Goal: Information Seeking & Learning: Learn about a topic

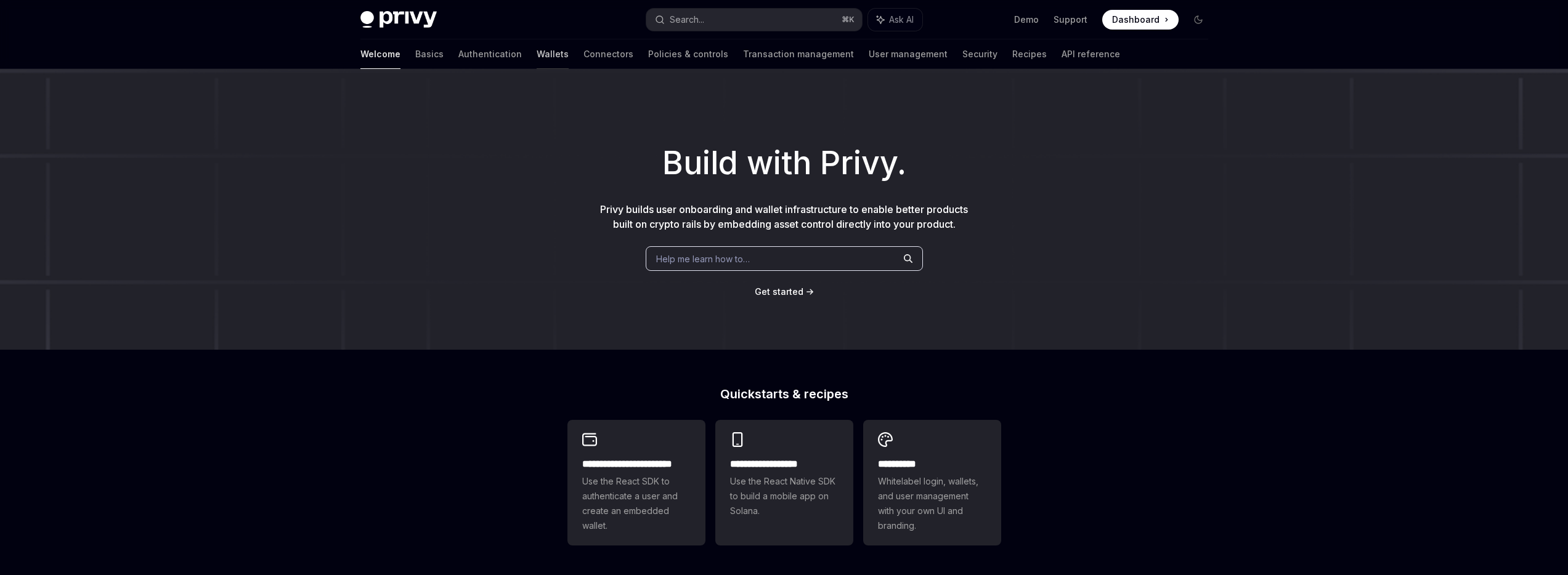
click at [536, 58] on link "Wallets" at bounding box center [552, 54] width 32 height 30
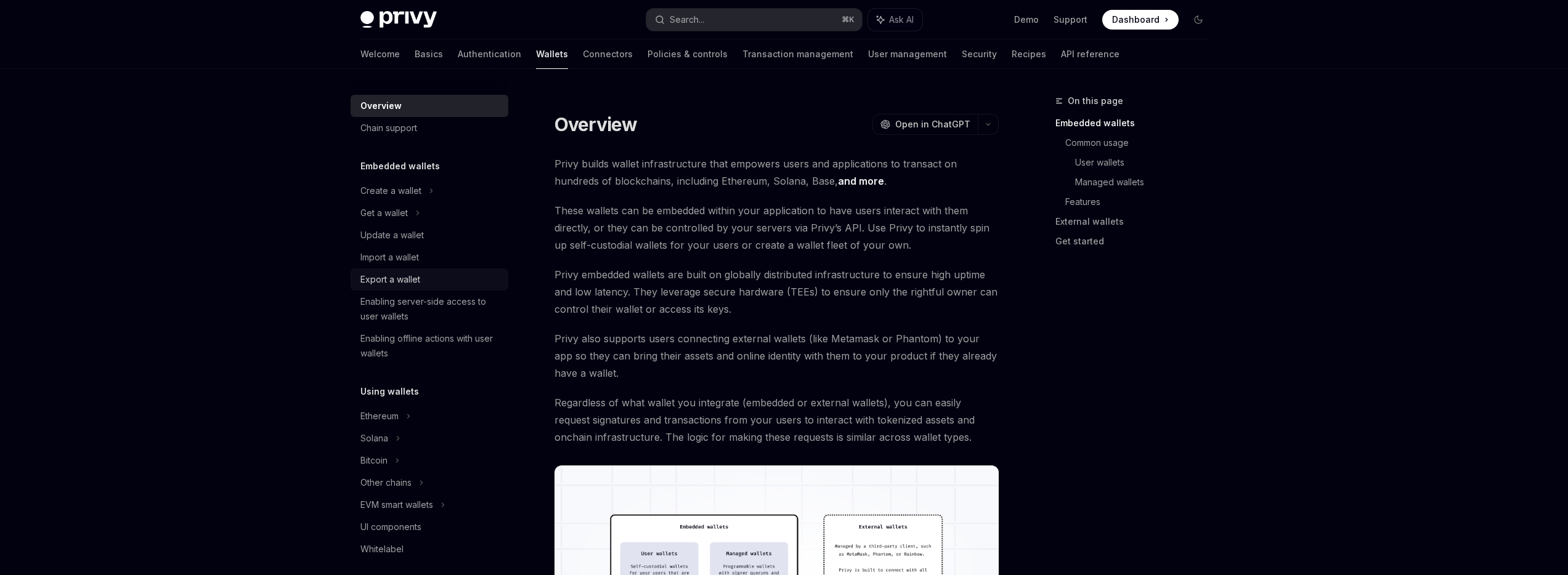
click at [403, 280] on div "Export a wallet" at bounding box center [390, 280] width 60 height 15
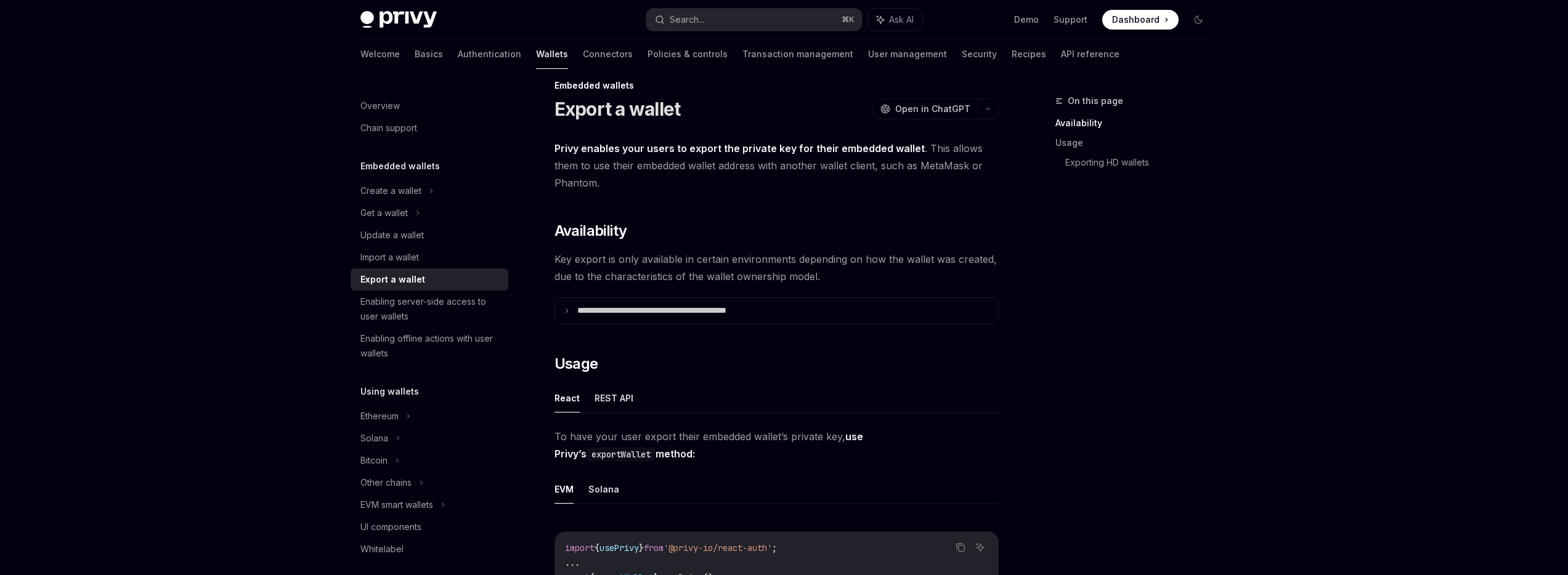
scroll to position [59, 0]
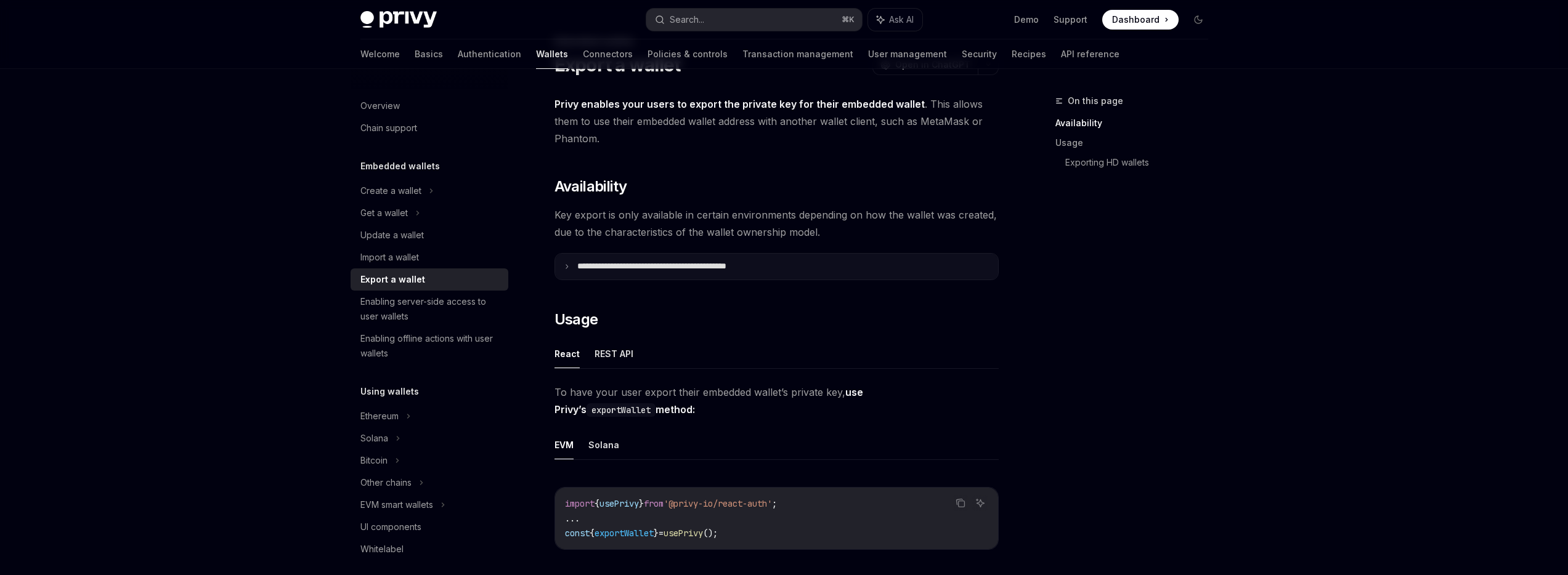
click at [561, 267] on summary "**********" at bounding box center [776, 266] width 443 height 26
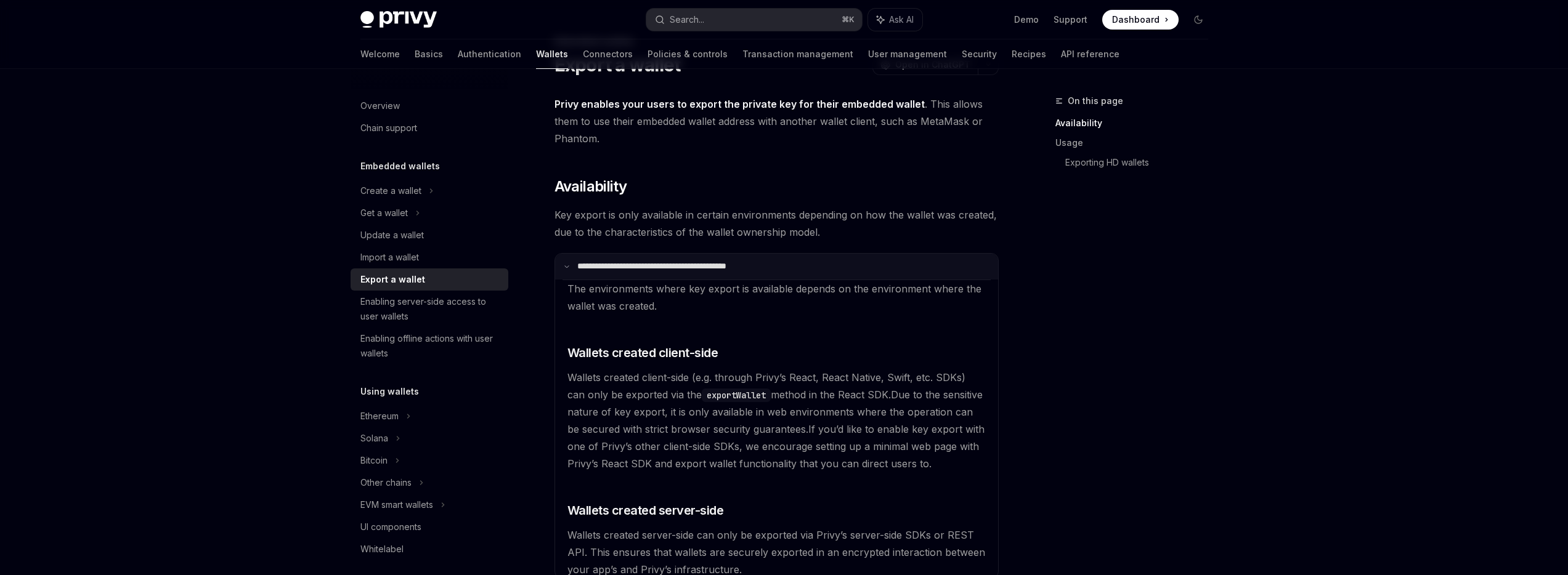
click at [561, 267] on summary "**********" at bounding box center [776, 266] width 443 height 26
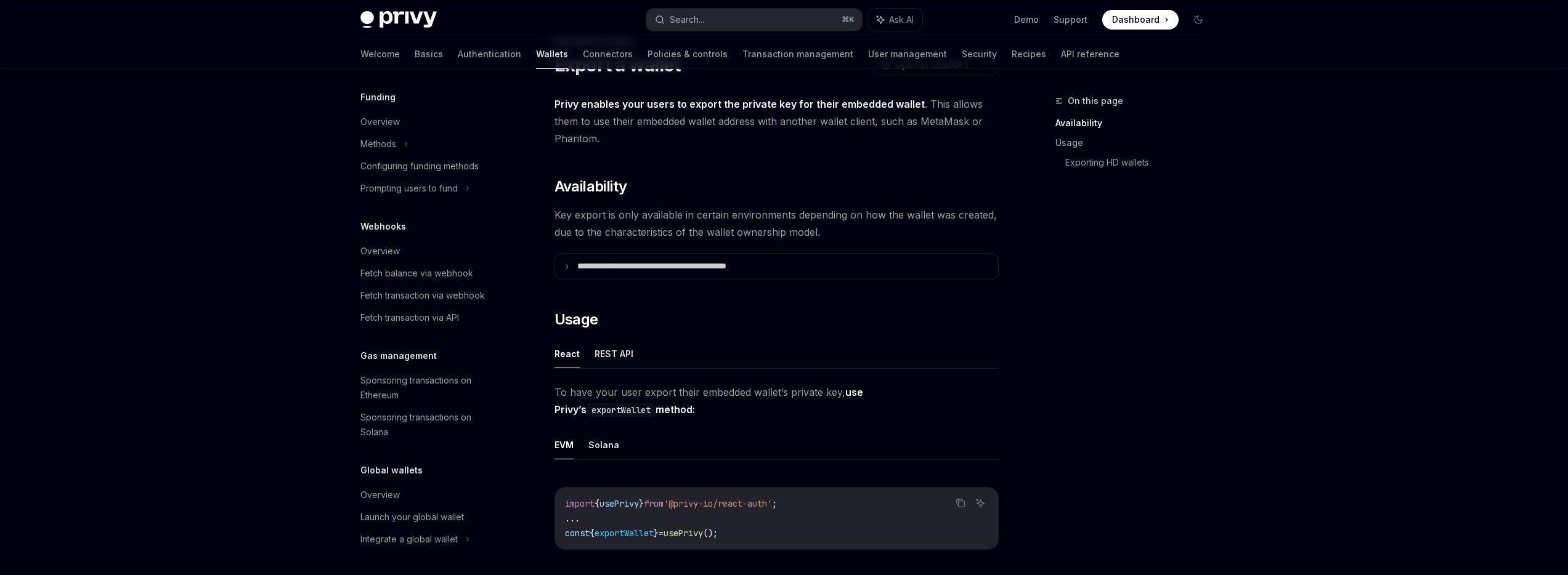
scroll to position [0, 0]
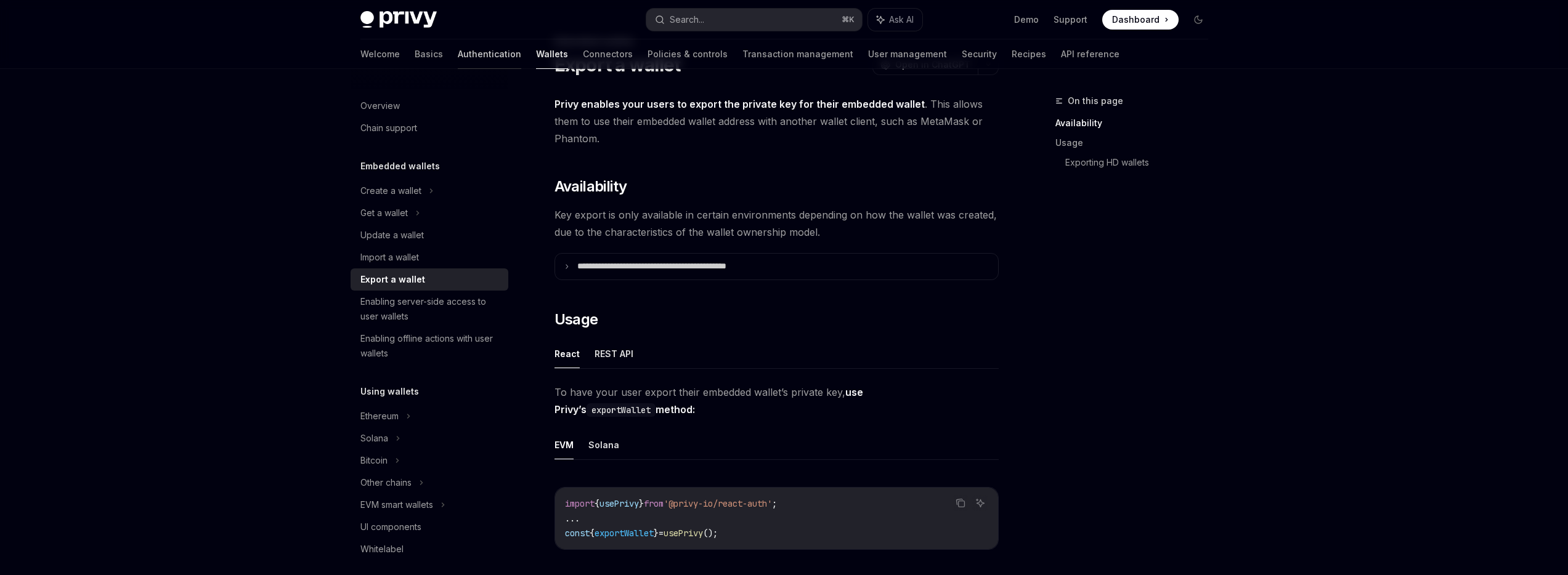
click at [458, 56] on link "Authentication" at bounding box center [489, 54] width 63 height 30
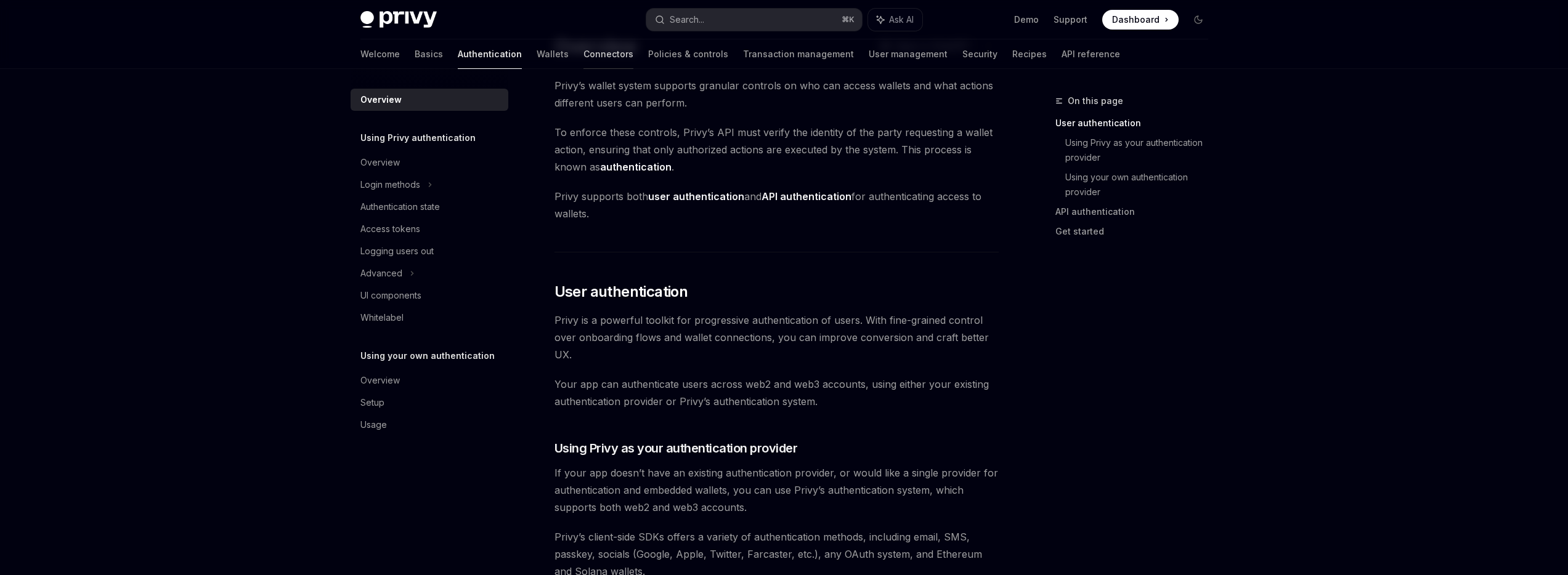
click at [583, 56] on link "Connectors" at bounding box center [608, 54] width 50 height 30
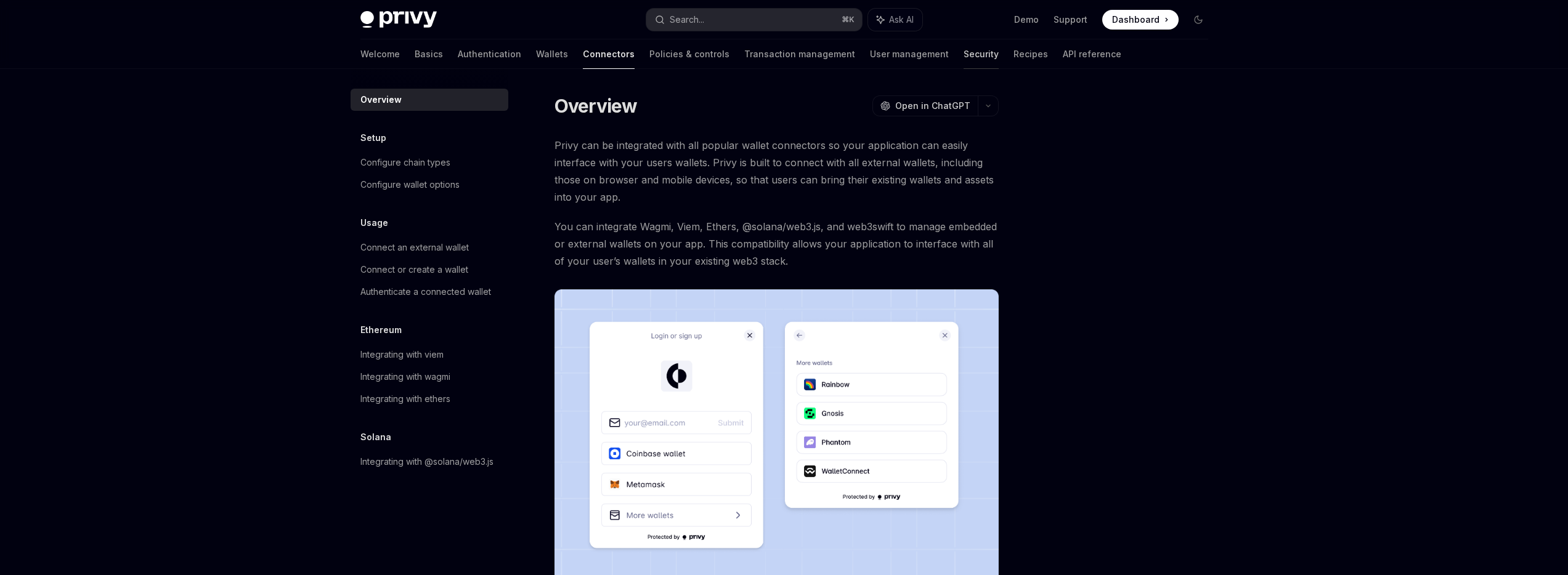
click at [964, 52] on link "Security" at bounding box center [981, 54] width 35 height 30
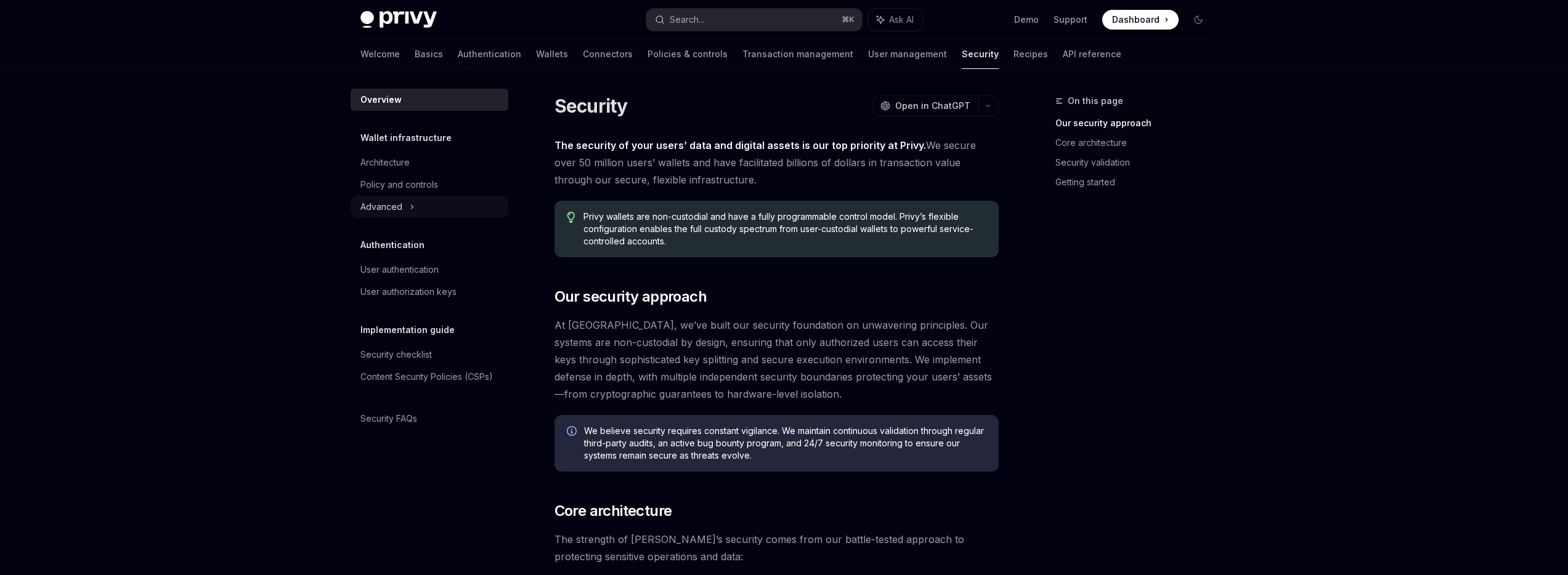
click at [420, 205] on div "Advanced" at bounding box center [429, 207] width 157 height 22
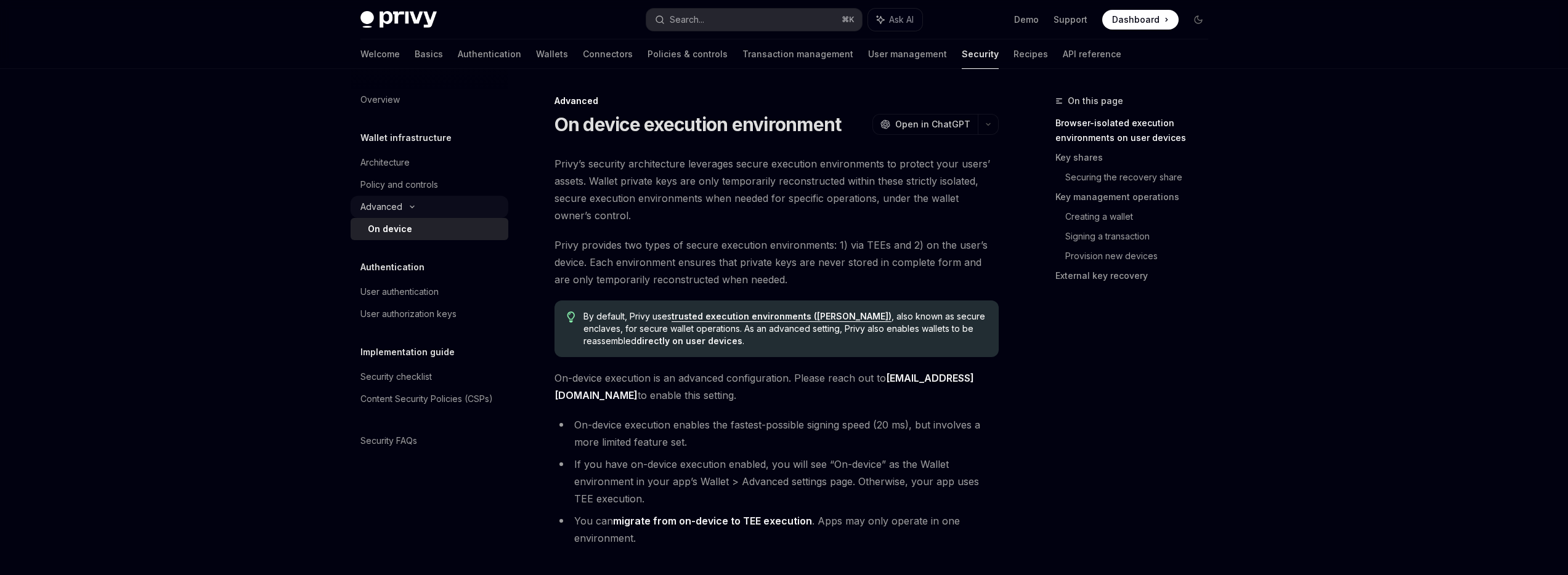
click at [420, 205] on div "Advanced" at bounding box center [429, 207] width 157 height 22
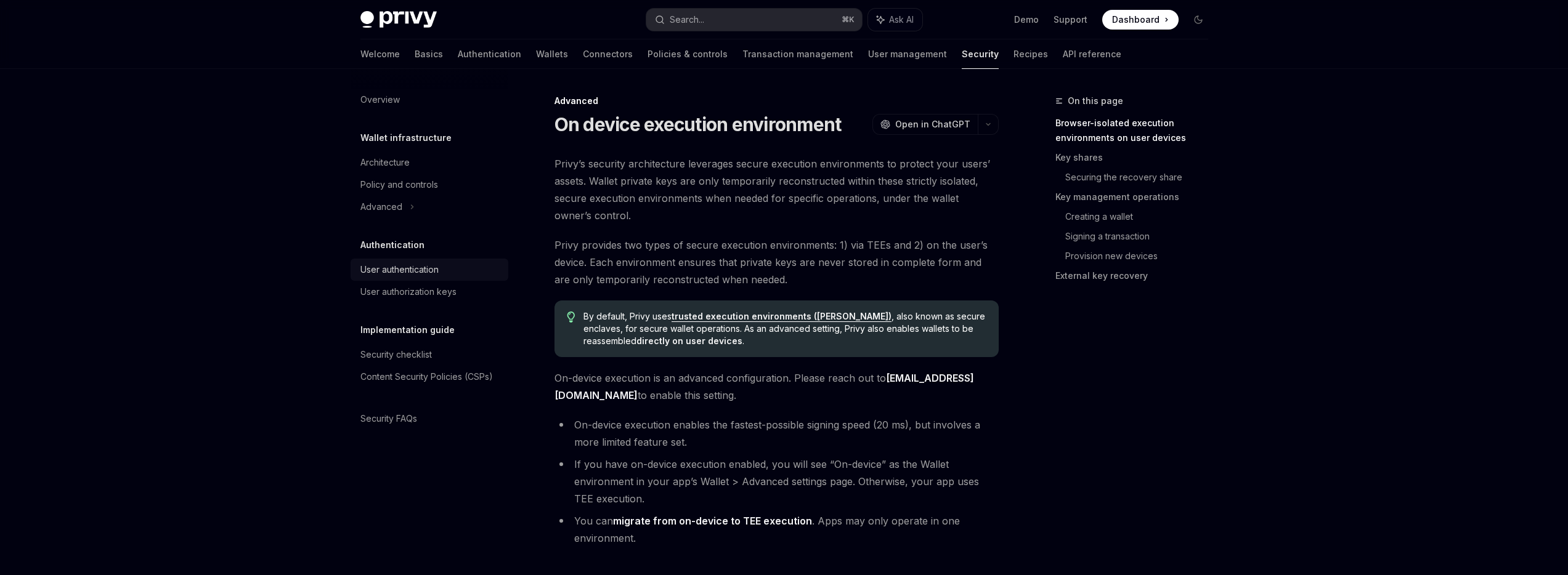
click at [415, 274] on div "User authentication" at bounding box center [399, 270] width 78 height 15
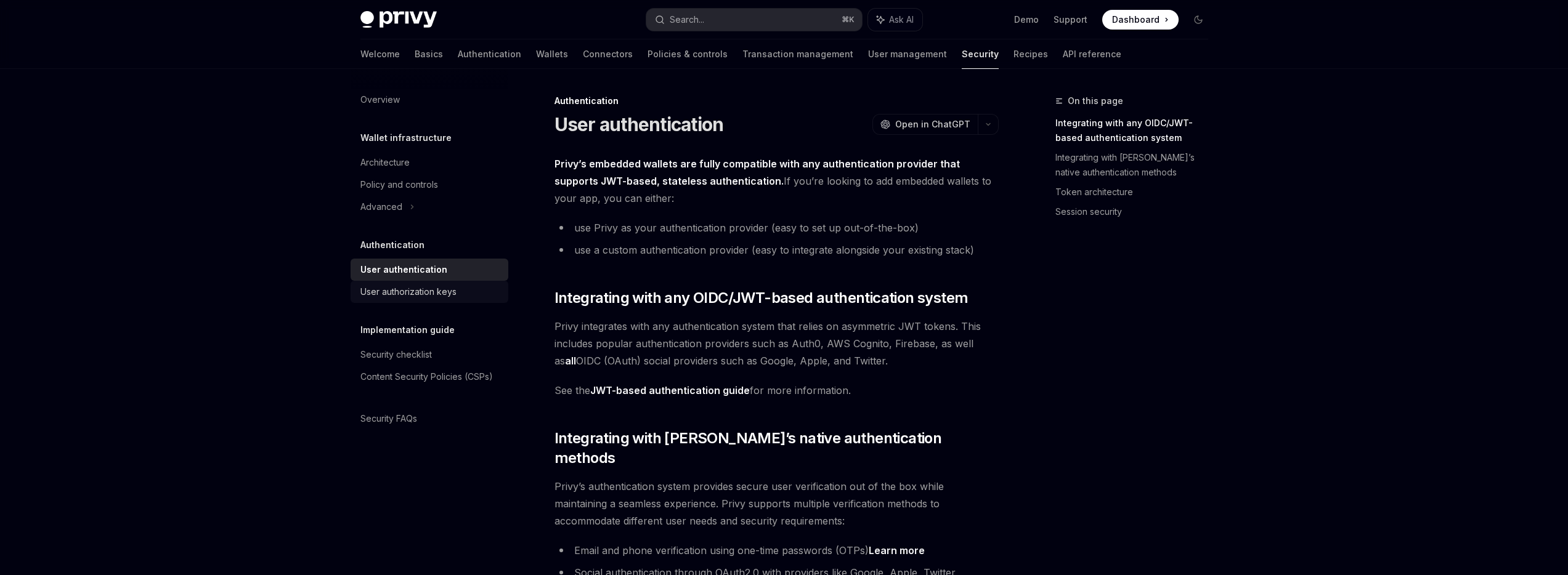
click at [454, 293] on div "User authorization keys" at bounding box center [408, 291] width 96 height 15
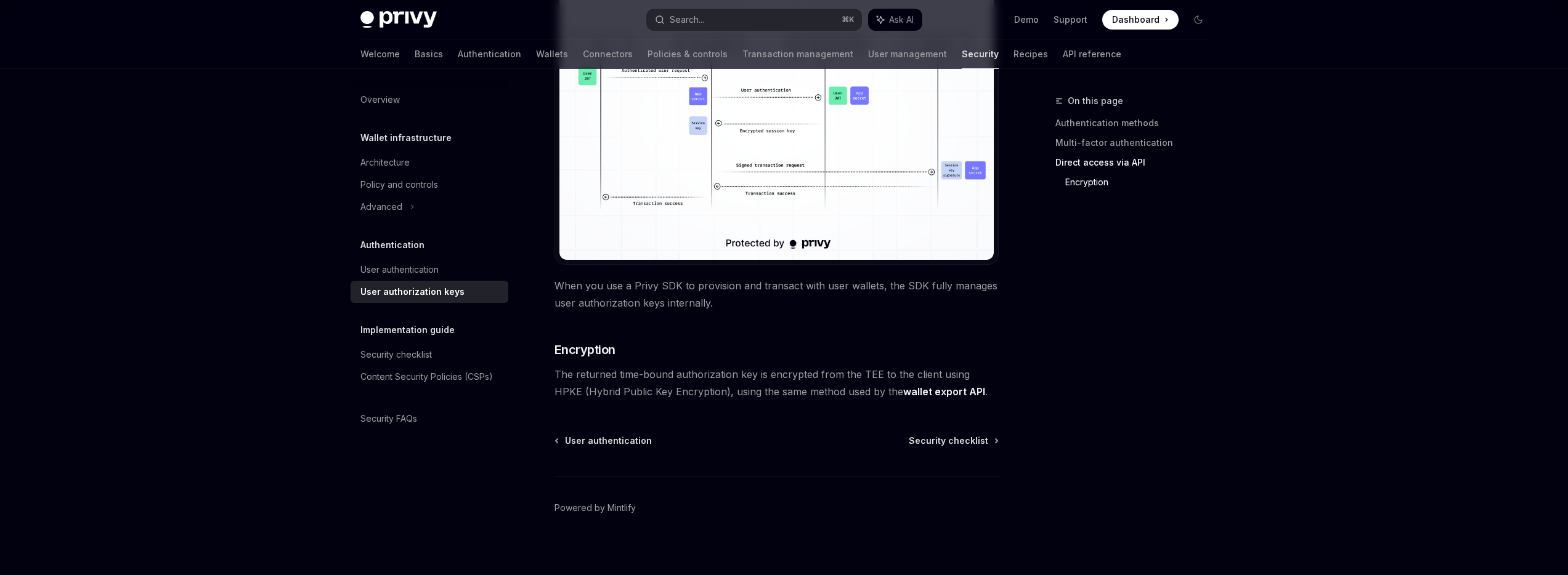
scroll to position [1045, 0]
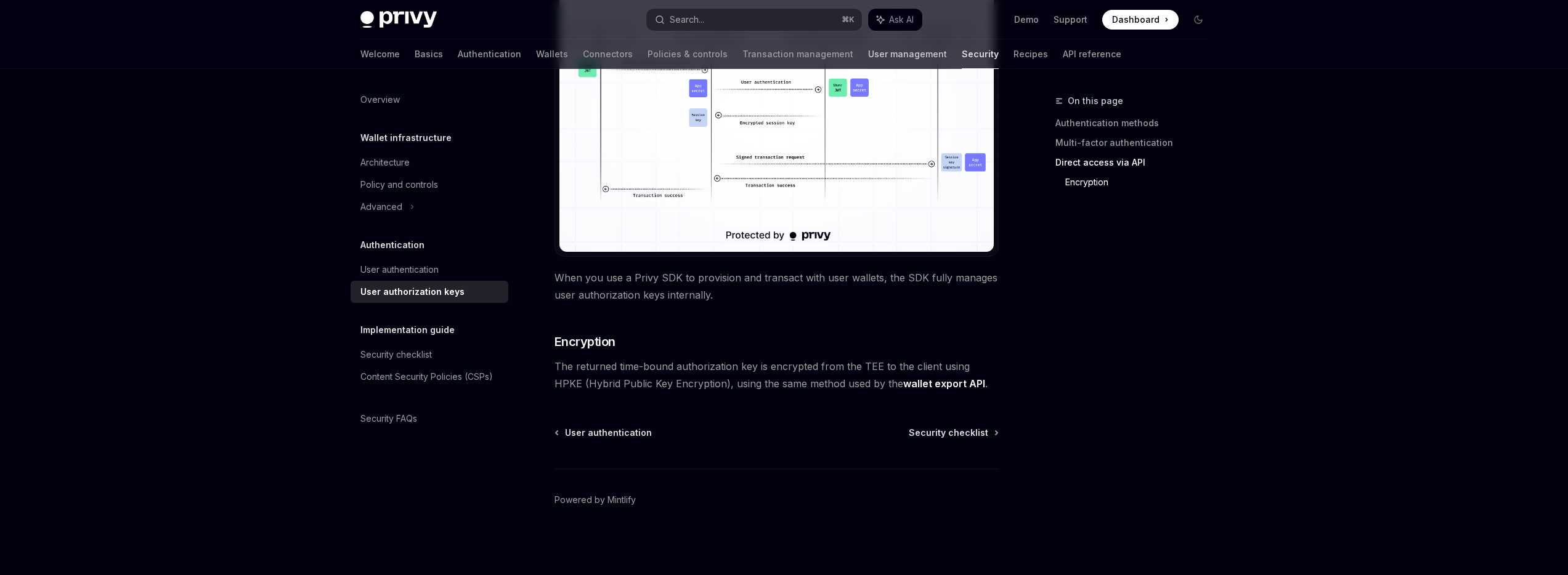
click at [868, 51] on link "User management" at bounding box center [907, 54] width 79 height 30
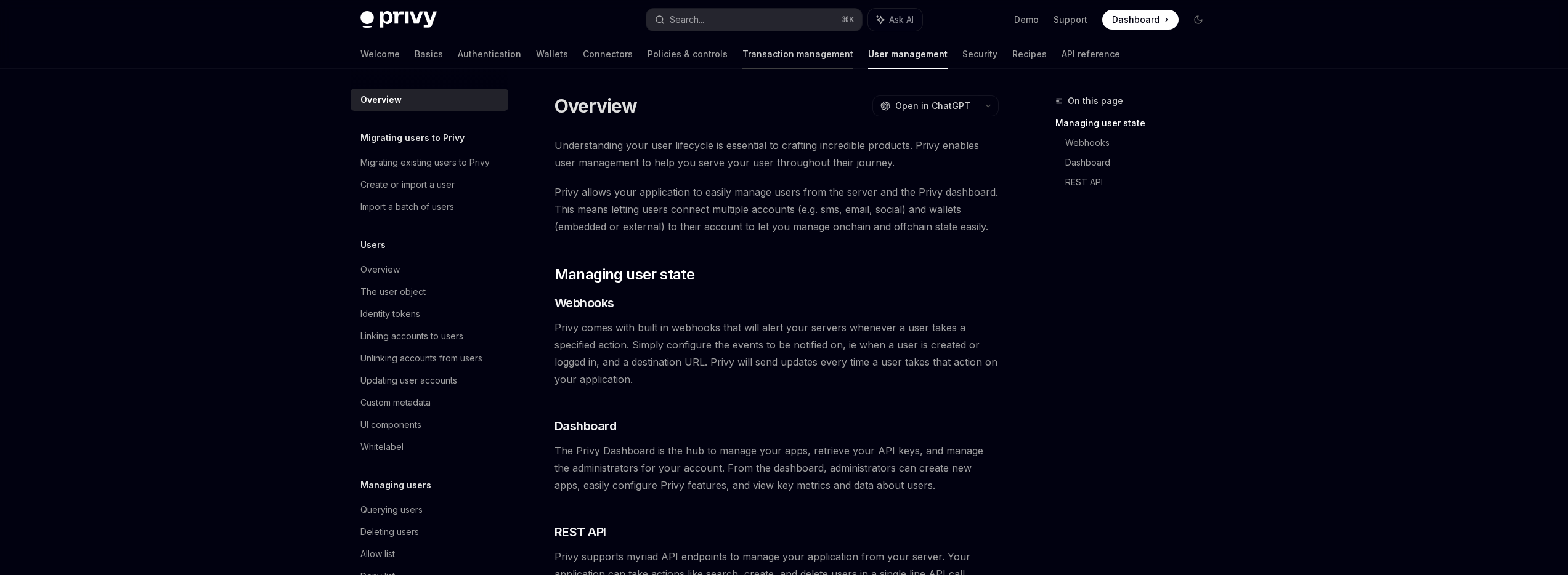
click at [743, 50] on link "Transaction management" at bounding box center [798, 54] width 111 height 30
type textarea "*"
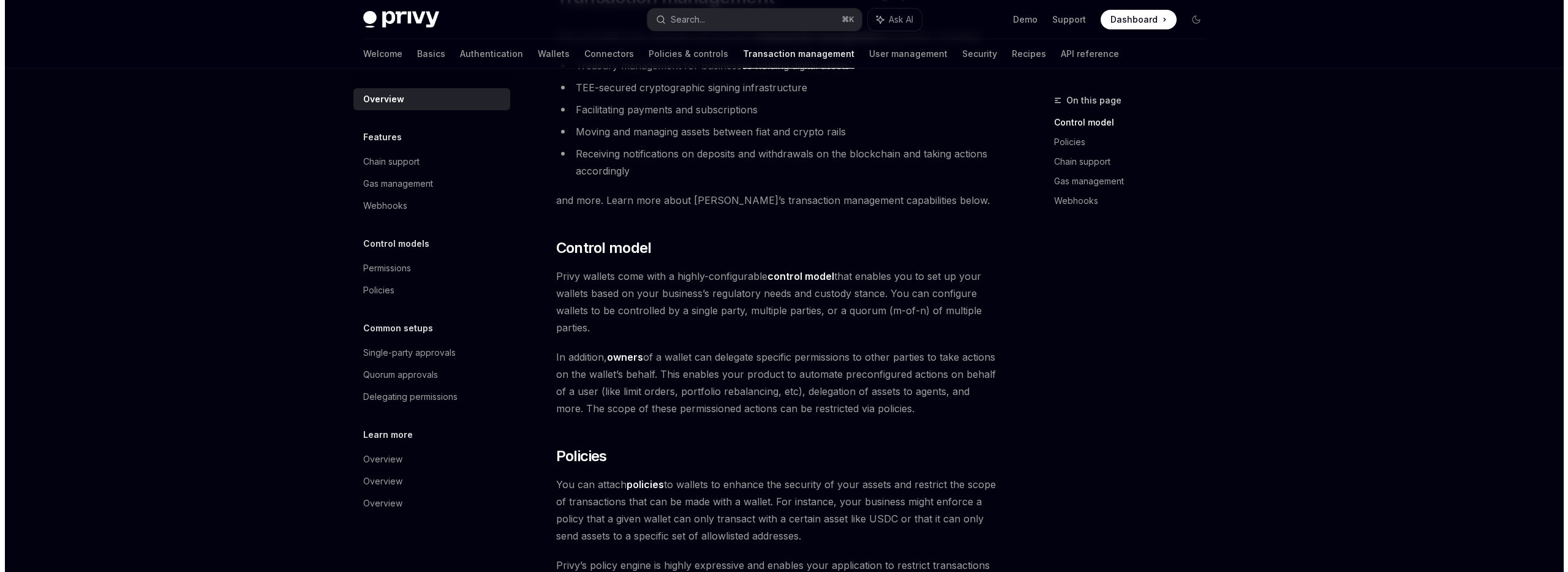
scroll to position [112, 0]
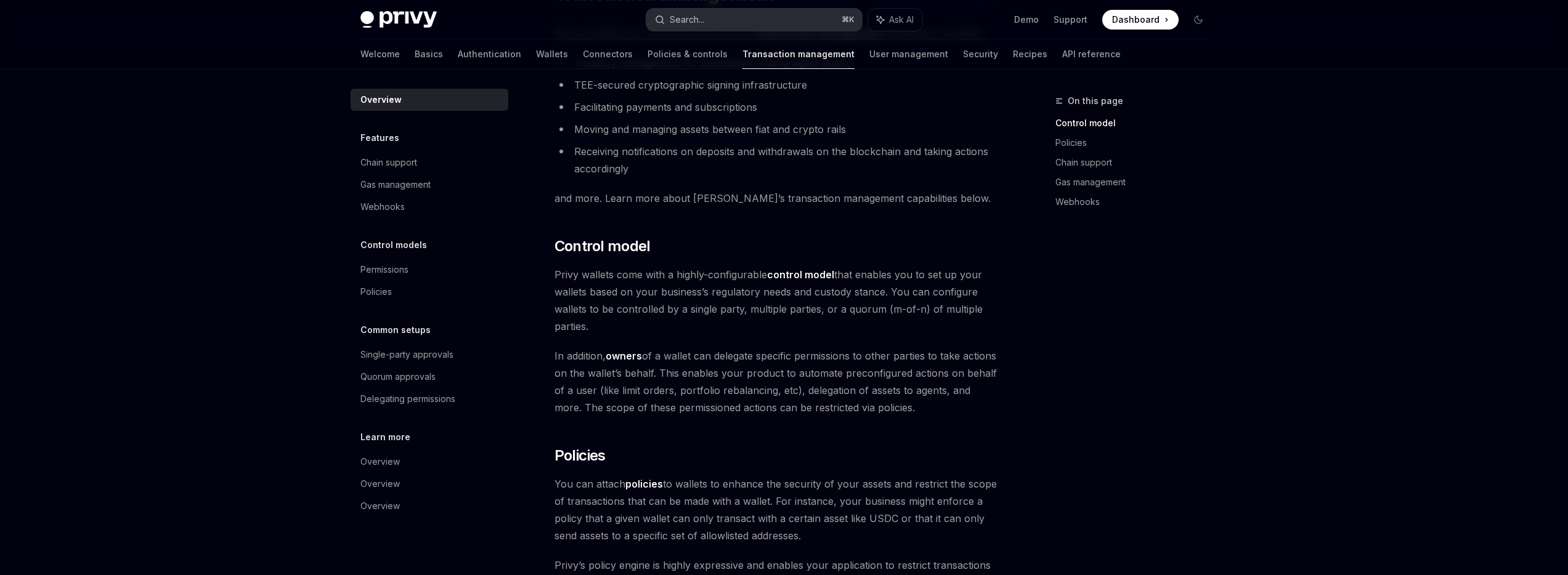
click at [794, 17] on button "Search... ⌘ K" at bounding box center [754, 20] width 216 height 22
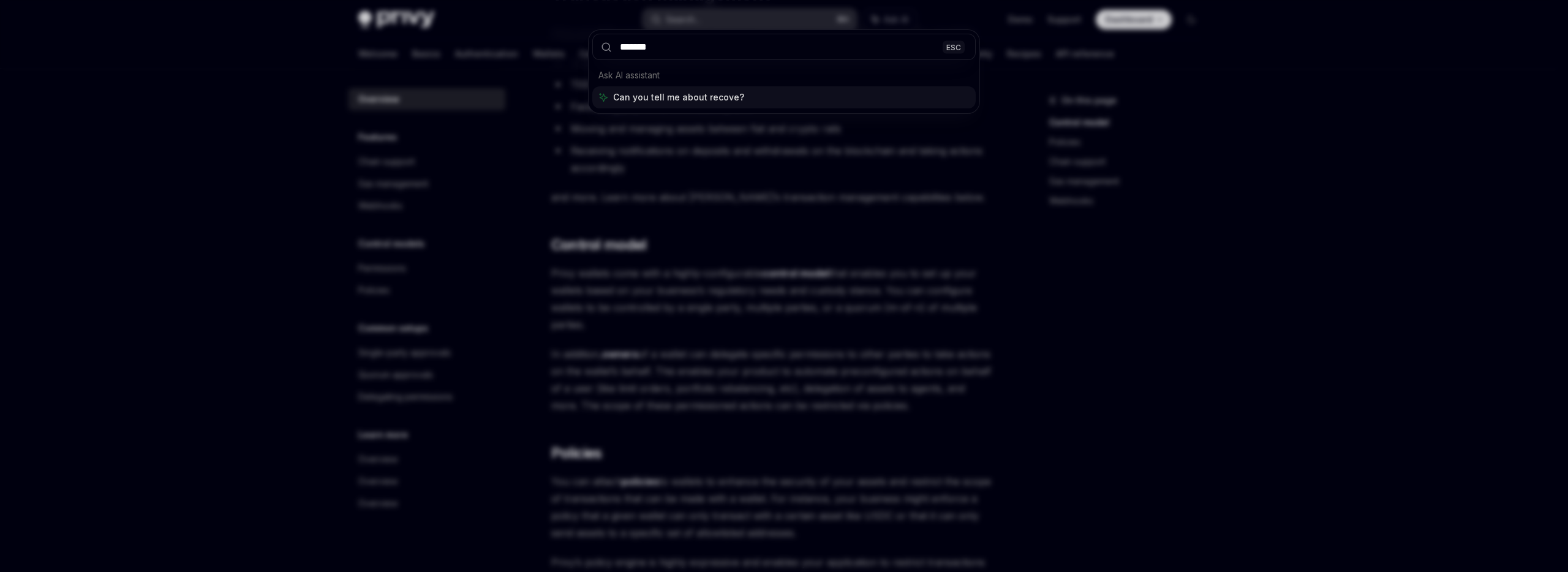
type input "********"
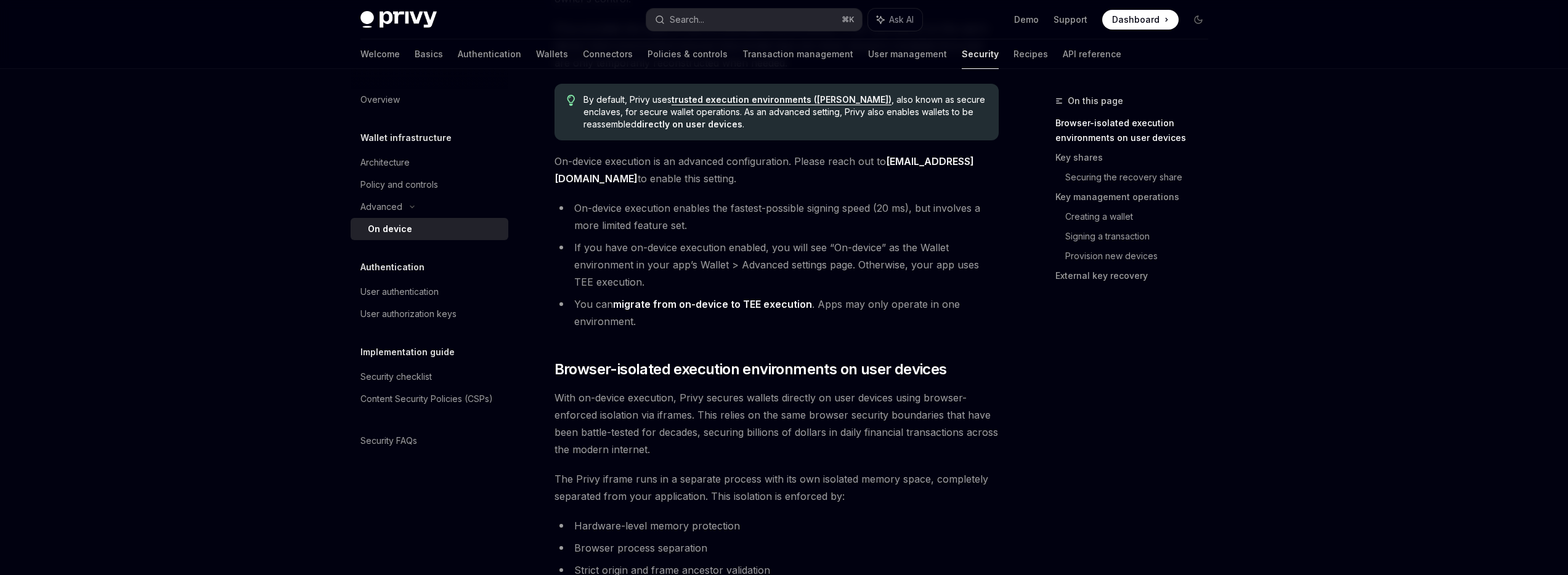
scroll to position [255, 0]
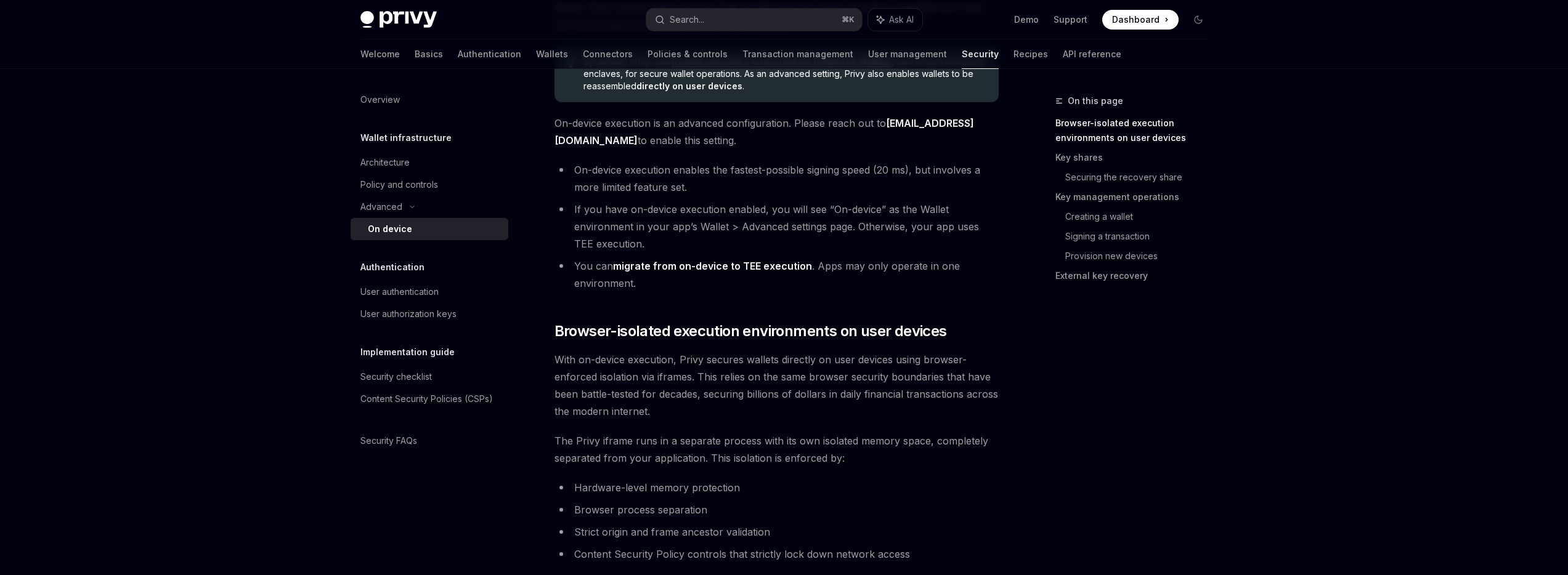
click at [749, 267] on link "migrate from on-device to TEE execution" at bounding box center [712, 266] width 199 height 13
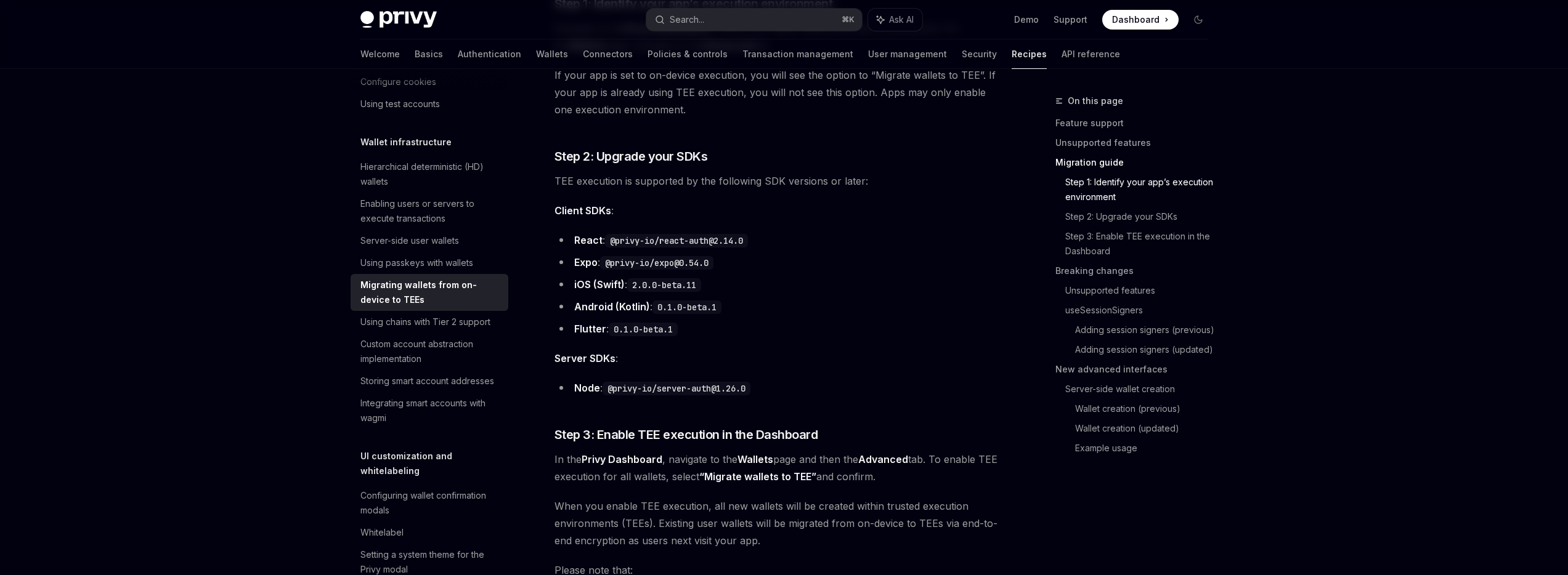
scroll to position [939, 0]
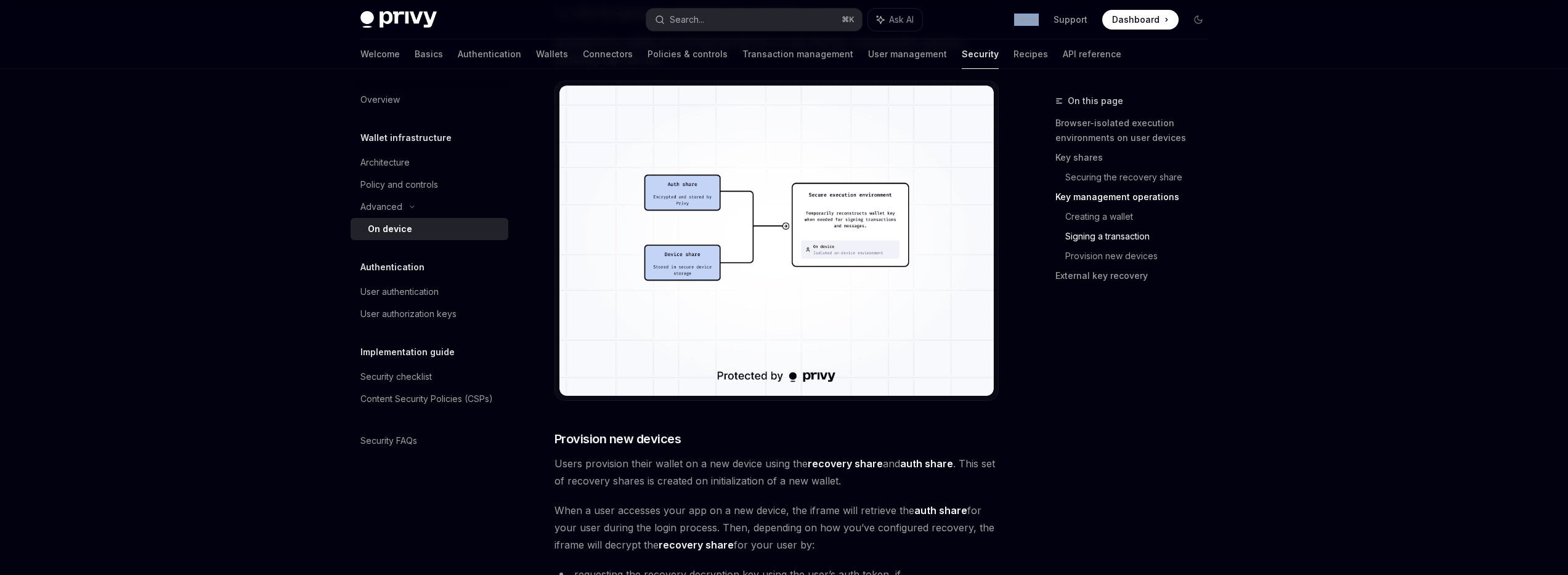
scroll to position [2455, 0]
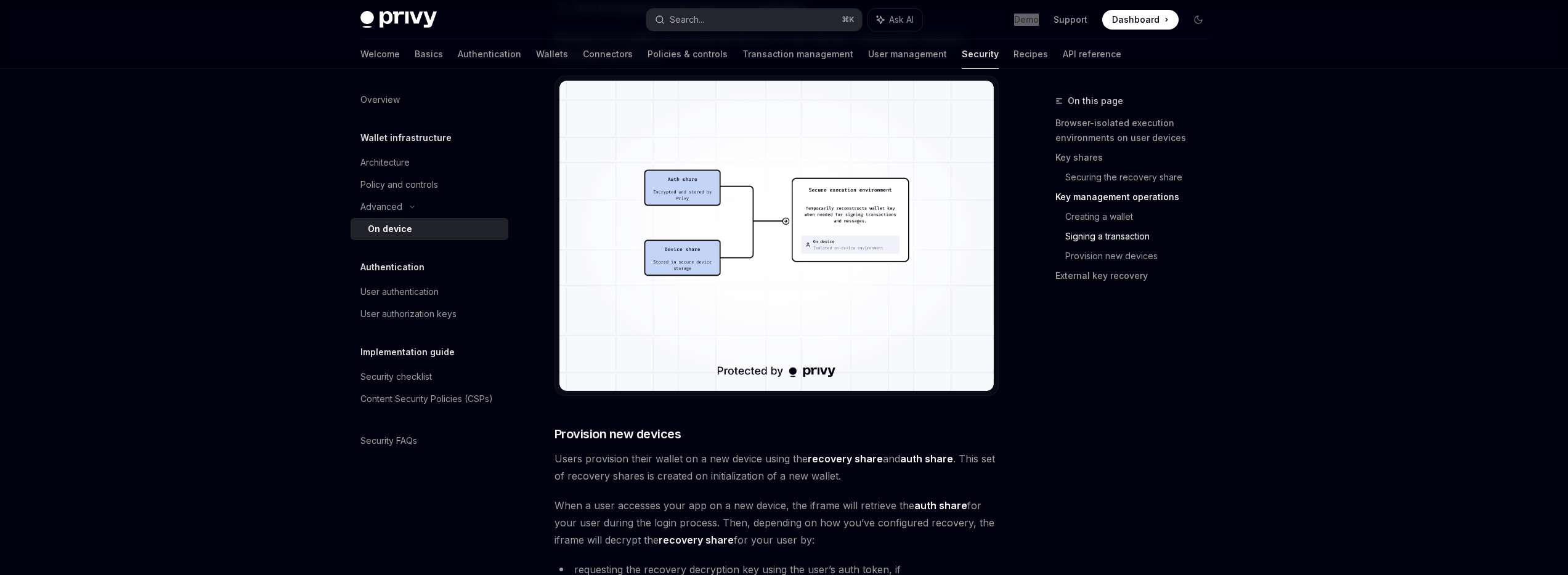
type textarea "*"
